Goal: Information Seeking & Learning: Learn about a topic

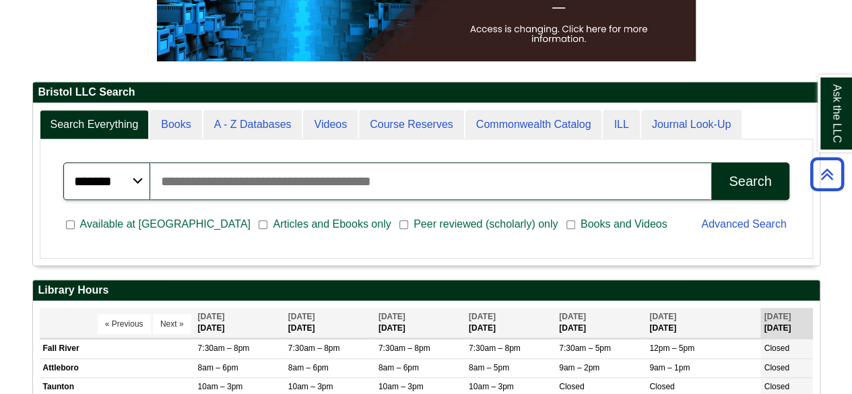
scroll to position [7, 7]
click at [736, 223] on link "Advanced Search" at bounding box center [743, 223] width 85 height 11
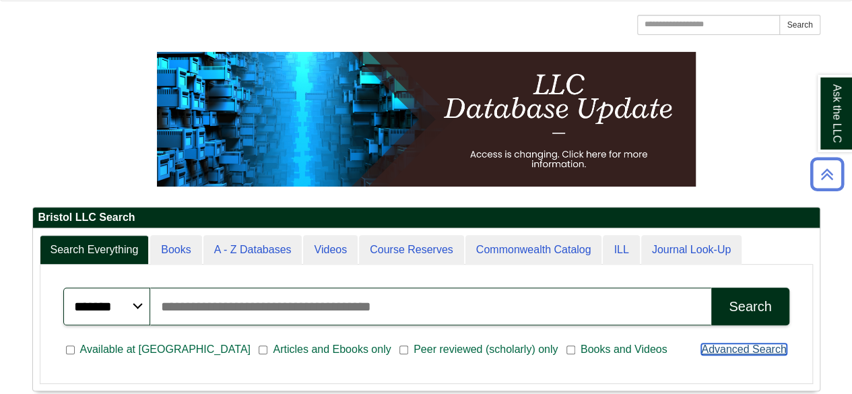
scroll to position [113, 0]
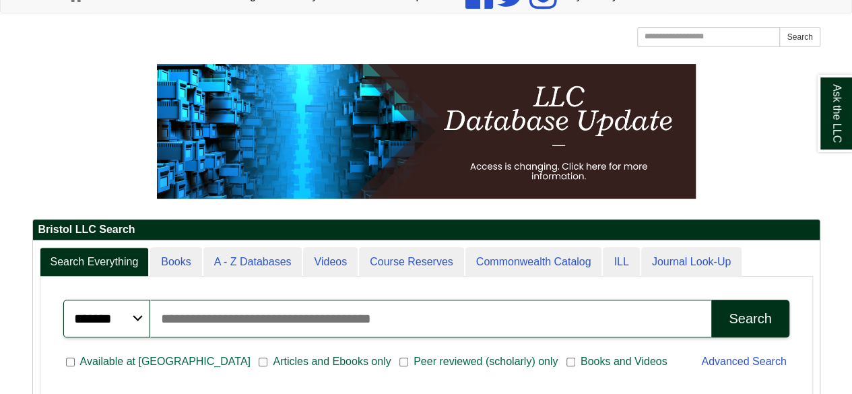
click at [730, 297] on div "******* ***** ****** Search articles, books, journals & more Search" at bounding box center [426, 318] width 742 height 54
click at [130, 314] on select "******* ***** ******" at bounding box center [106, 319] width 87 height 38
click at [206, 328] on input "Search articles, books, journals & more" at bounding box center [430, 319] width 561 height 38
type input "**********"
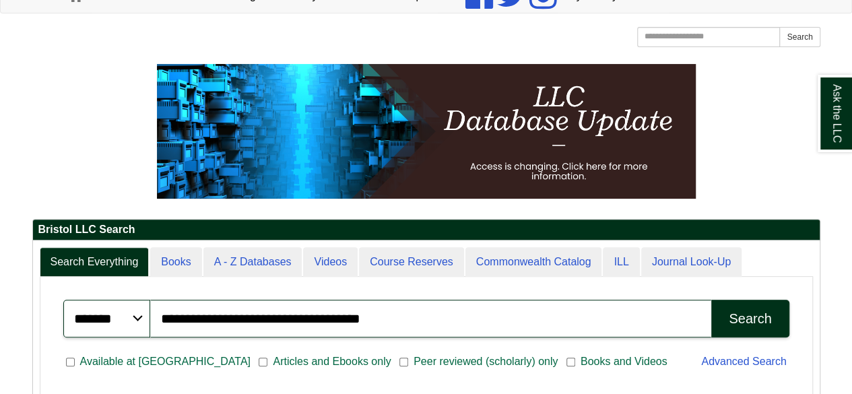
click at [738, 316] on div "Search" at bounding box center [749, 318] width 42 height 15
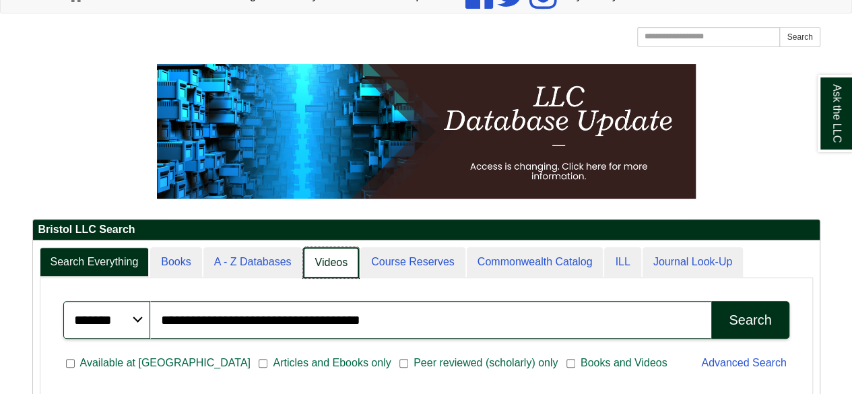
scroll to position [163, 786]
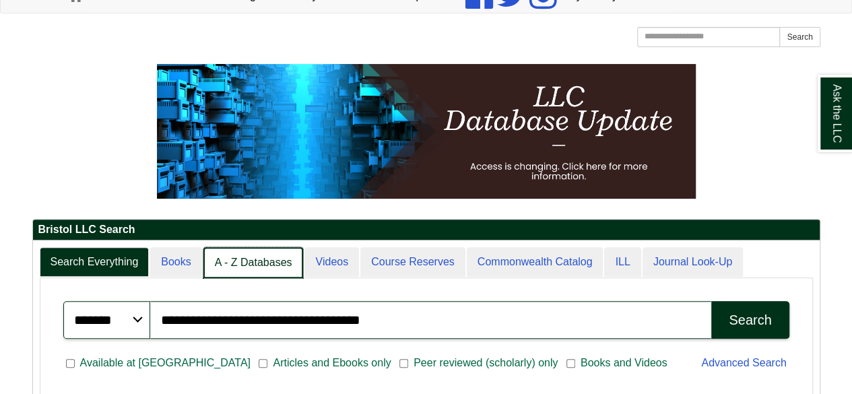
click at [258, 265] on link "A - Z Databases" at bounding box center [253, 263] width 100 height 32
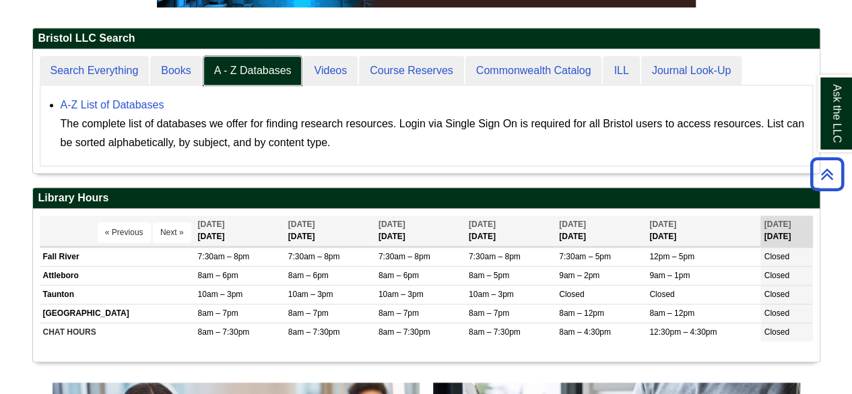
scroll to position [124, 786]
click at [109, 104] on link "A-Z List of Databases" at bounding box center [113, 104] width 104 height 11
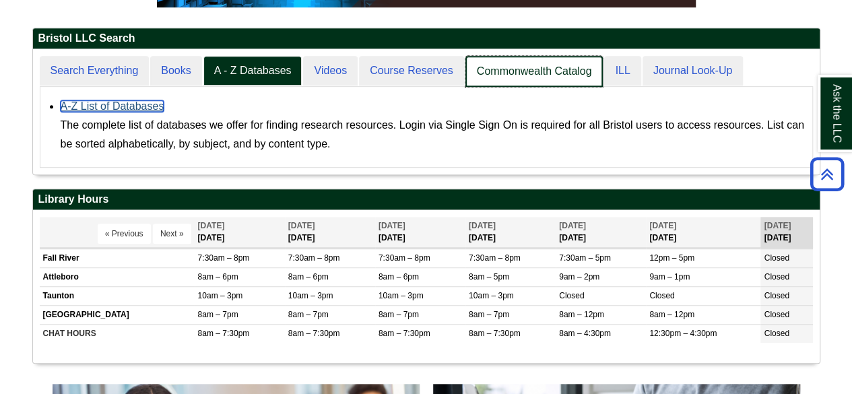
scroll to position [125, 786]
click at [518, 71] on link "Commonwealth Catalog" at bounding box center [534, 72] width 138 height 32
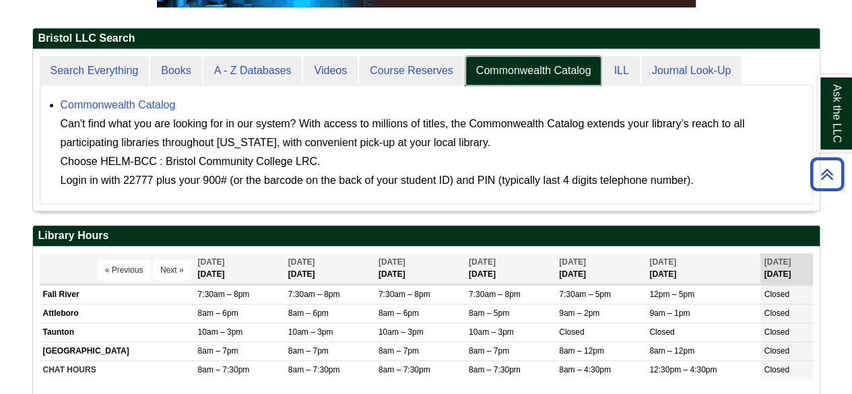
scroll to position [7, 7]
click at [145, 103] on link "Commonwealth Catalog" at bounding box center [118, 104] width 115 height 11
